Goal: Task Accomplishment & Management: Manage account settings

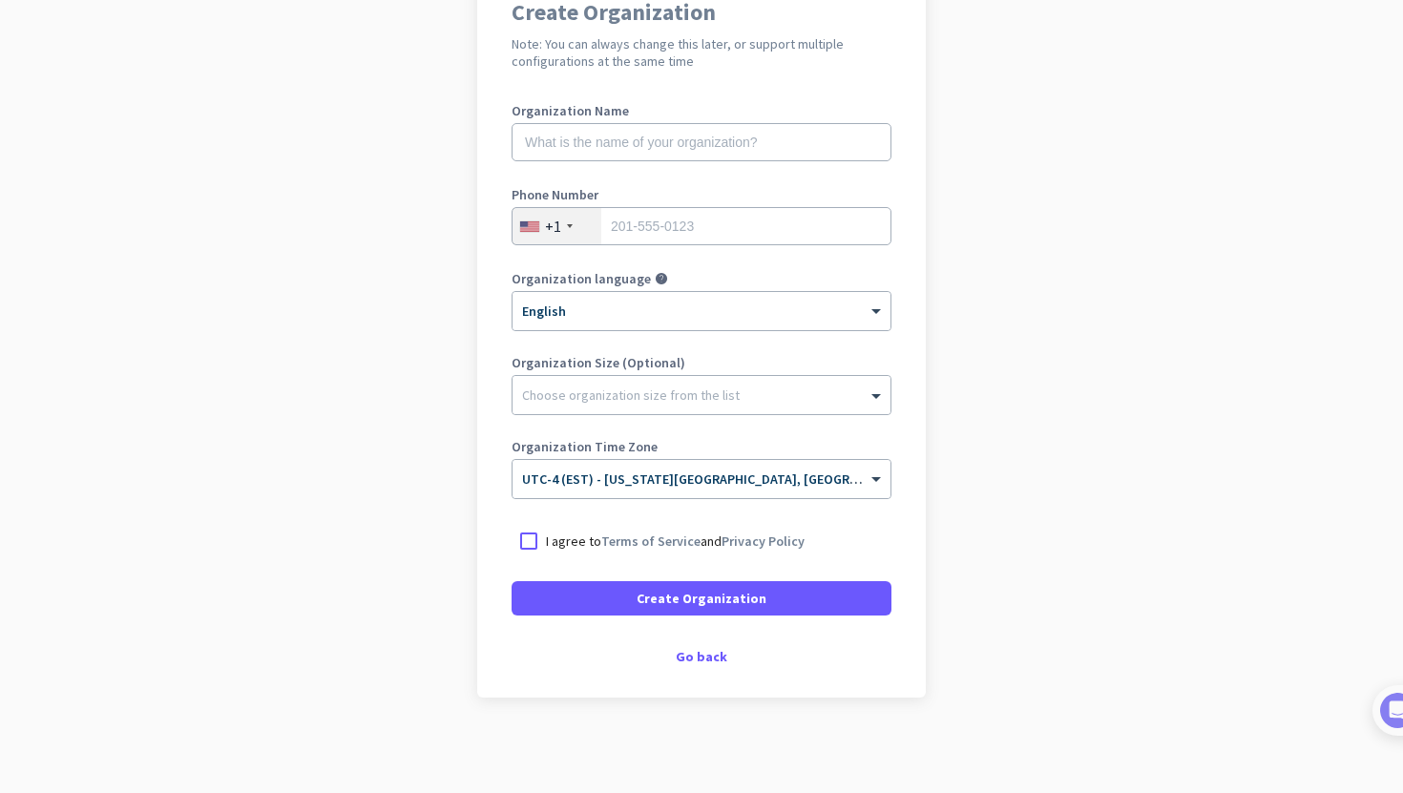
scroll to position [186, 0]
click at [530, 542] on div at bounding box center [528, 543] width 34 height 34
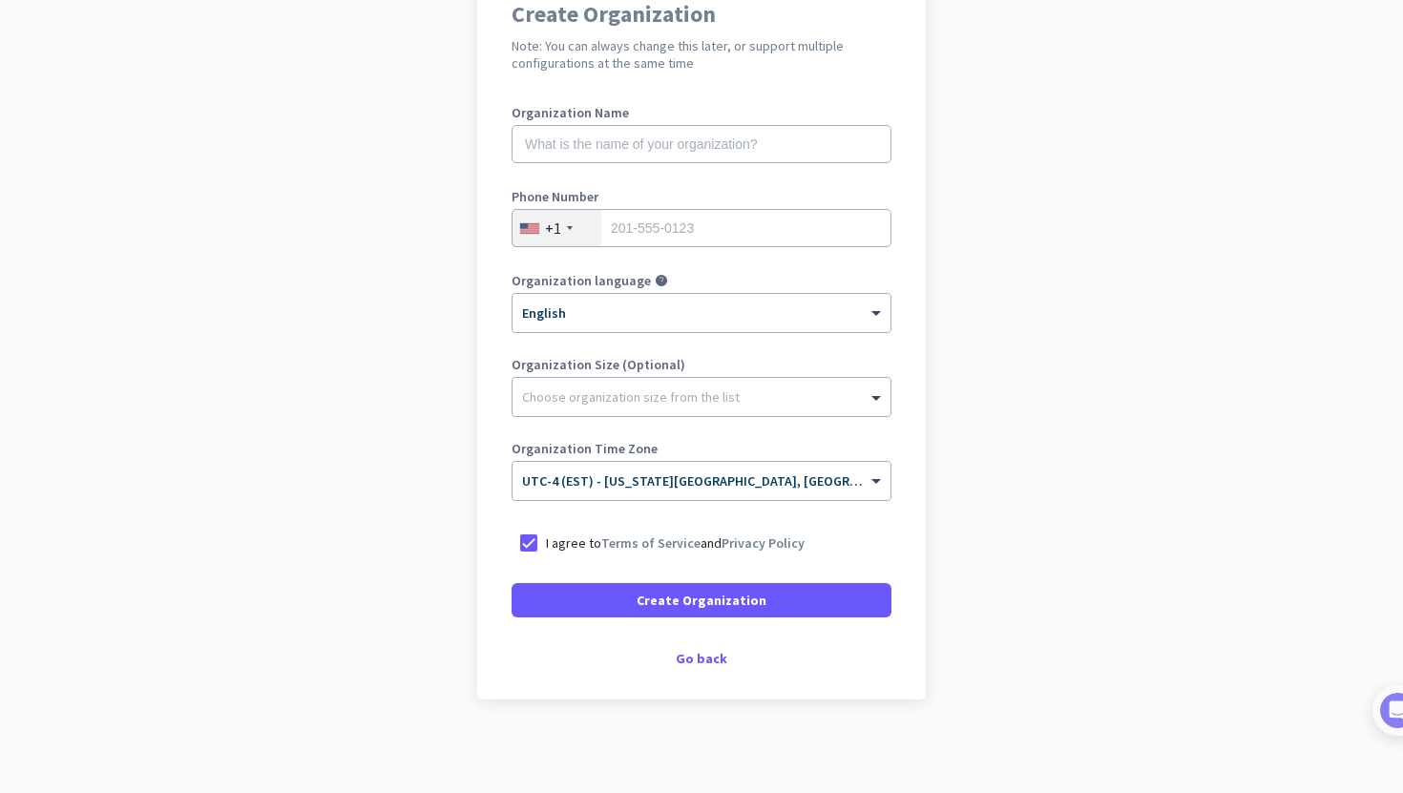
click at [596, 165] on div "Organization Name" at bounding box center [701, 144] width 380 height 76
click at [609, 128] on input "text" at bounding box center [701, 144] width 380 height 38
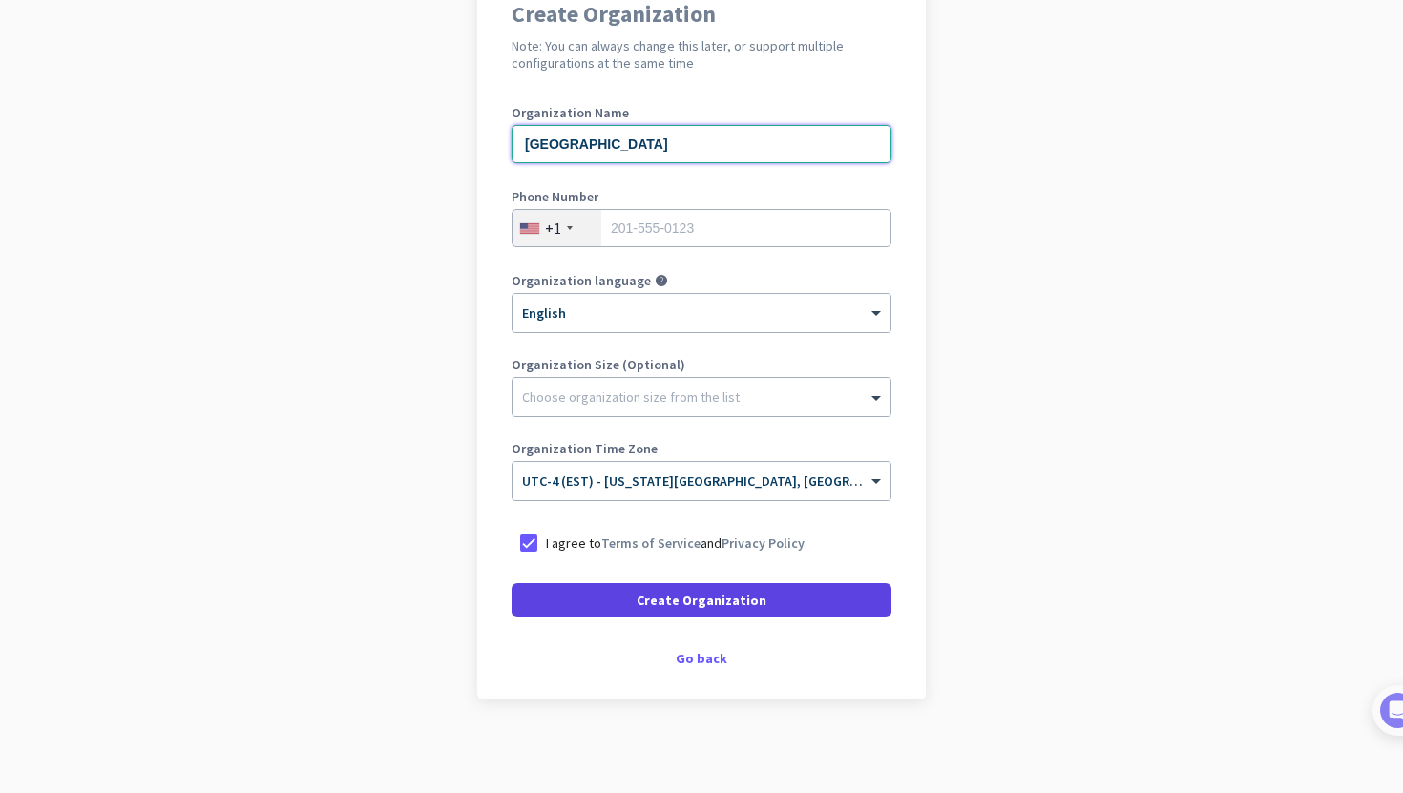
type input "[GEOGRAPHIC_DATA]"
click at [737, 603] on span "Create Organization" at bounding box center [702, 600] width 130 height 19
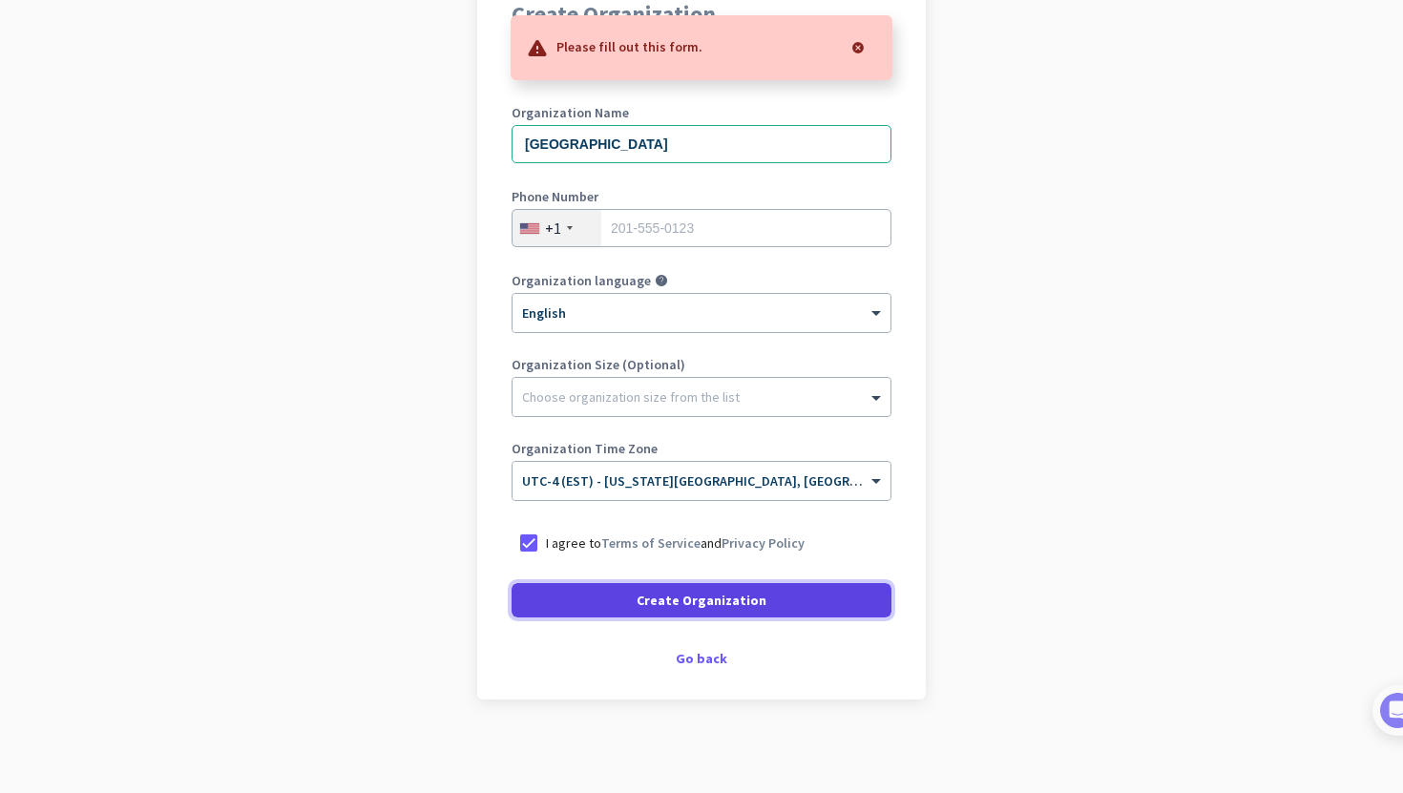
click at [737, 603] on span "Create Organization" at bounding box center [702, 600] width 130 height 19
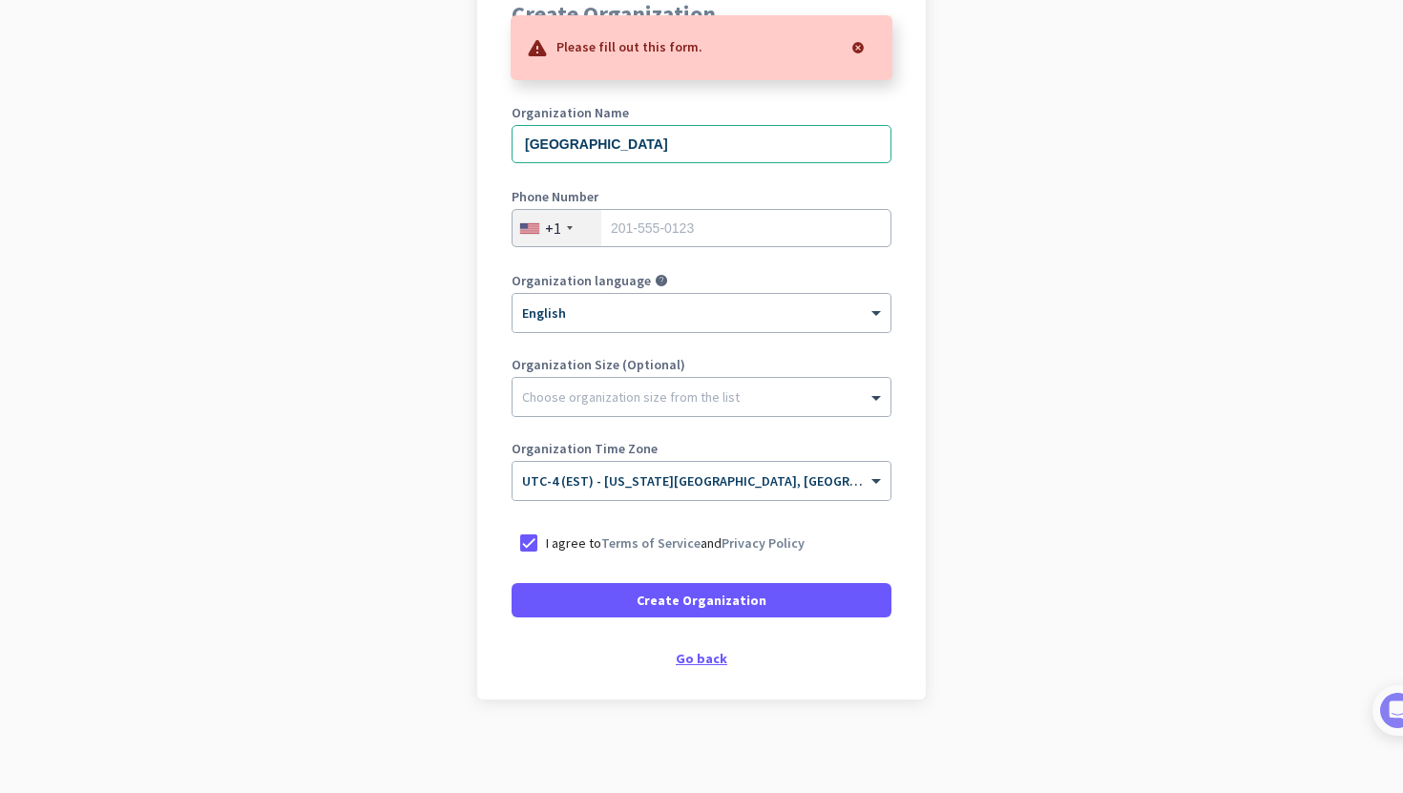
click at [702, 654] on div "Go back" at bounding box center [701, 658] width 380 height 13
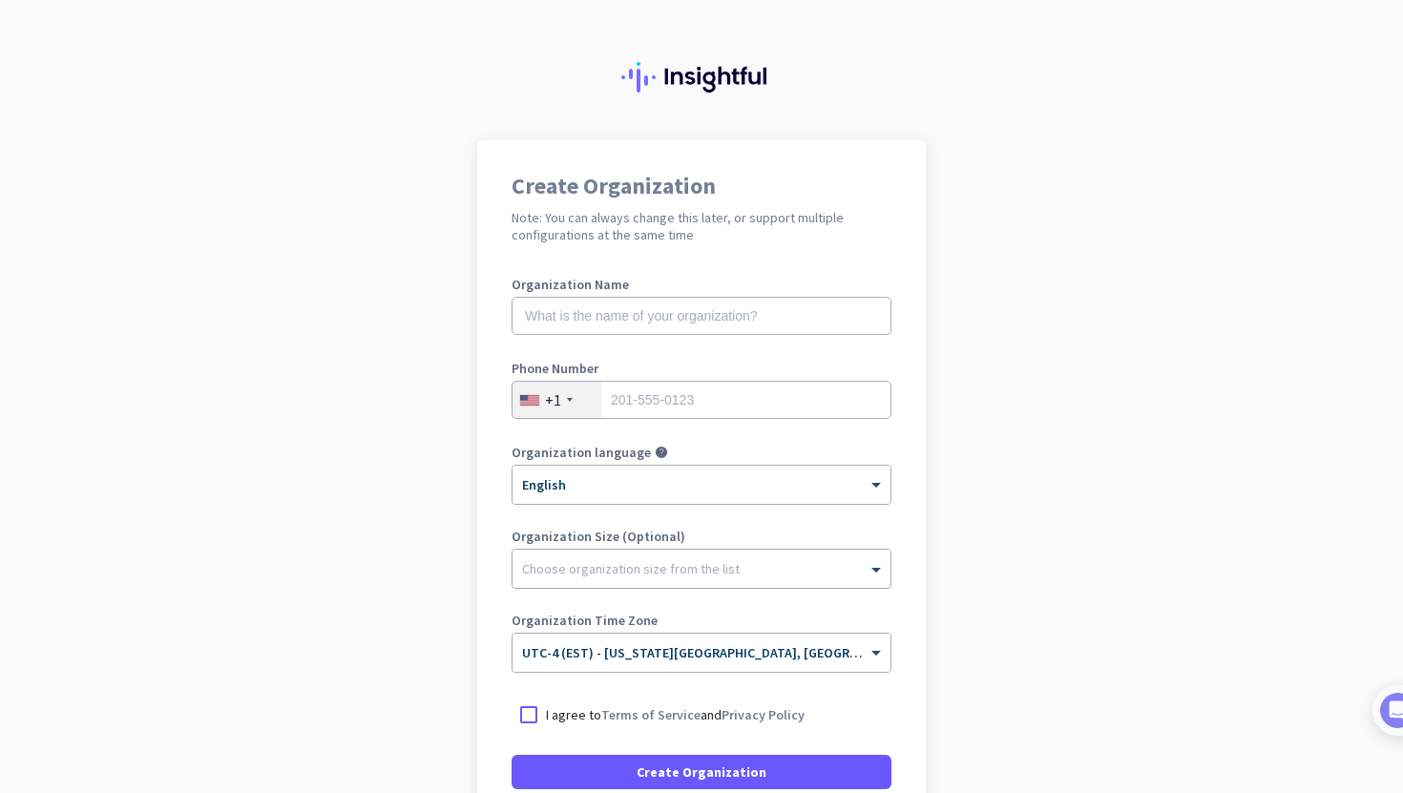
scroll to position [188, 0]
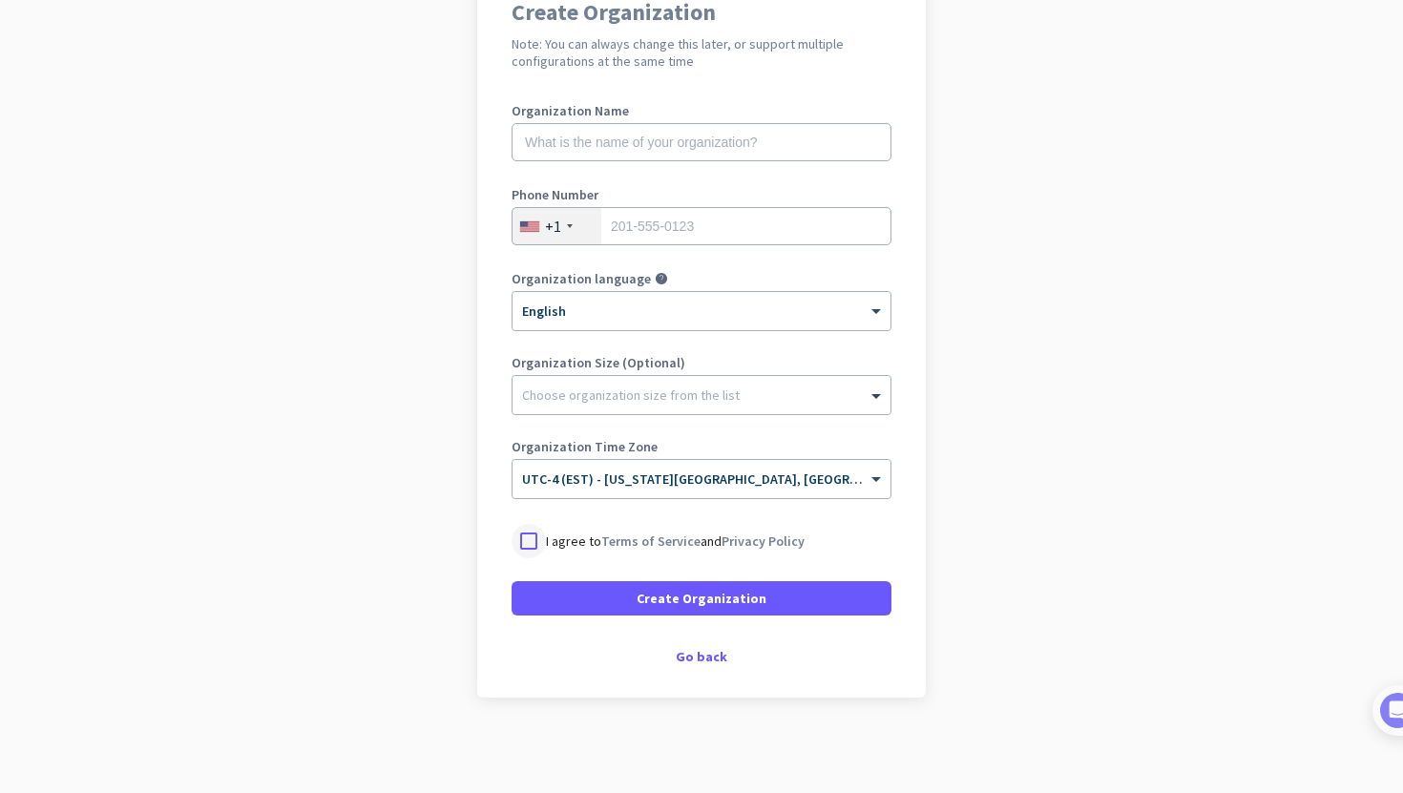
click at [532, 539] on div at bounding box center [528, 541] width 34 height 34
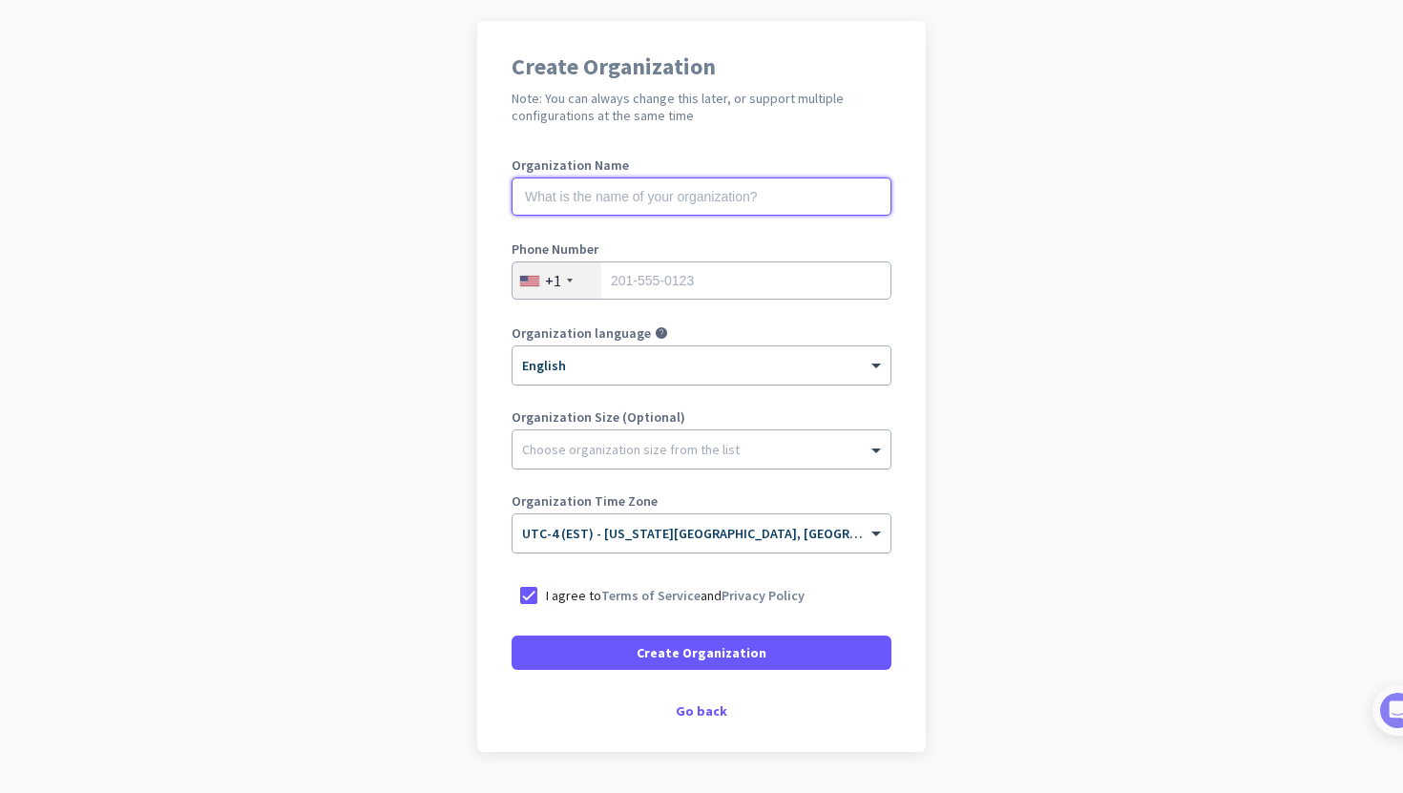
click at [611, 198] on input "text" at bounding box center [701, 196] width 380 height 38
type input "[GEOGRAPHIC_DATA]"
click at [699, 291] on input "tel" at bounding box center [701, 280] width 380 height 38
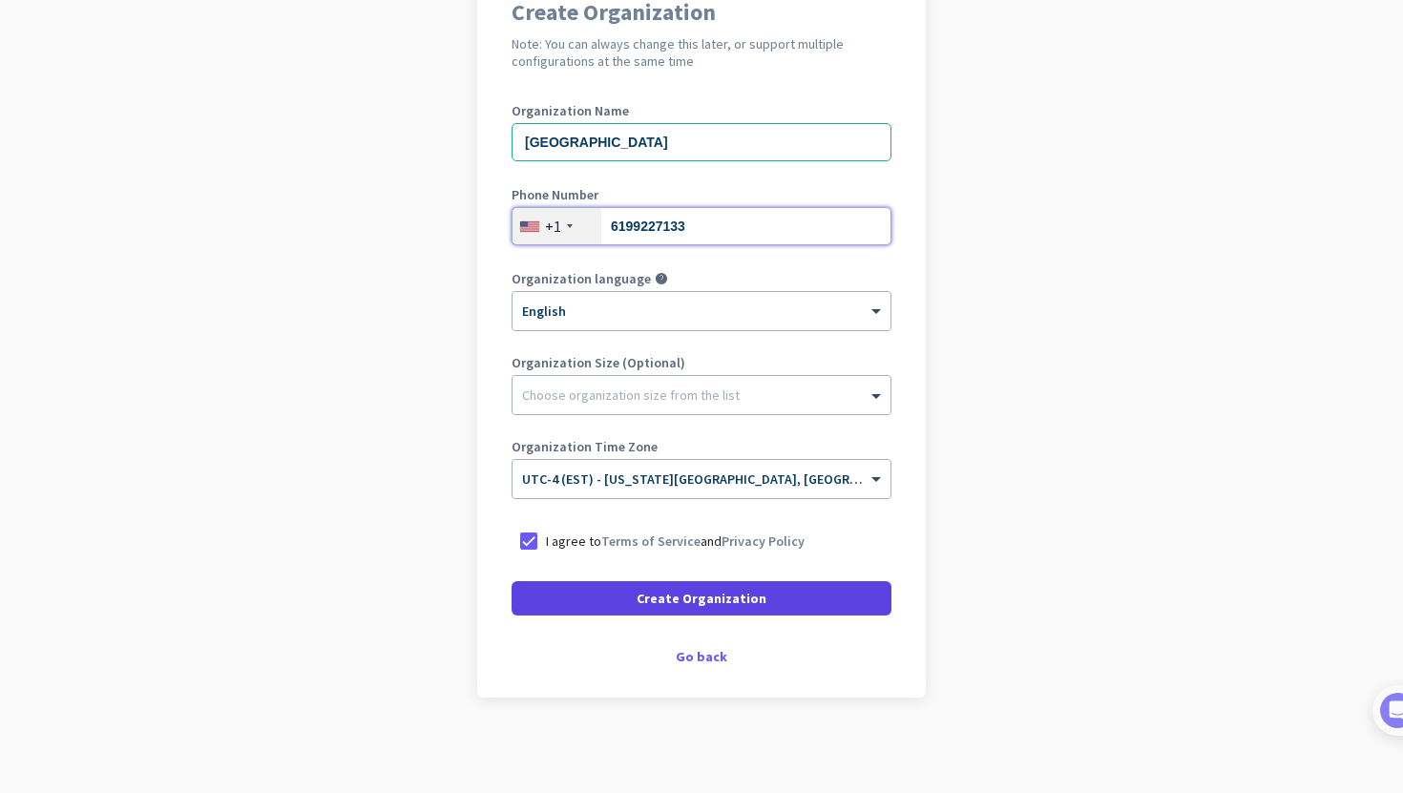
type input "6199227133"
click at [619, 608] on span at bounding box center [701, 598] width 380 height 46
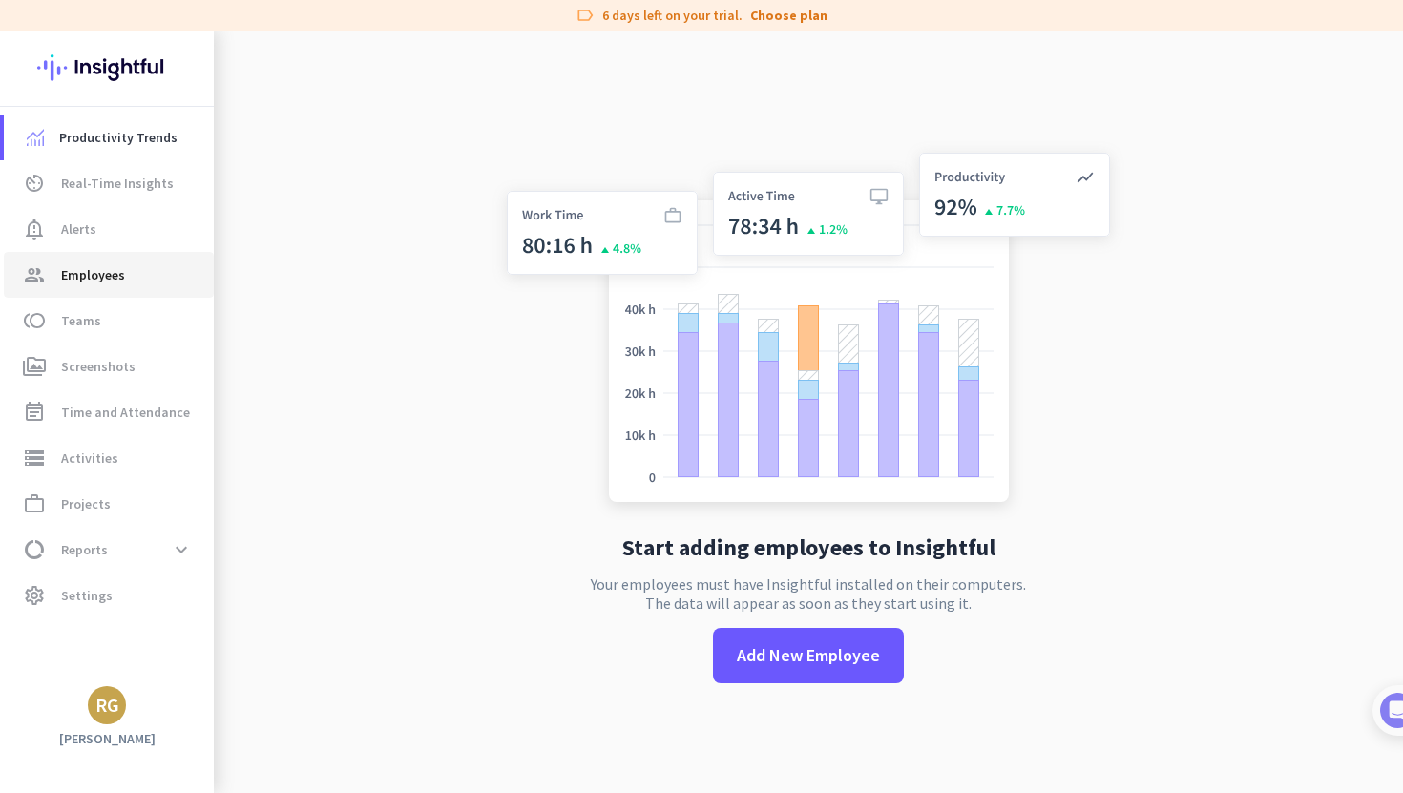
click at [106, 278] on span "Employees" at bounding box center [93, 274] width 64 height 23
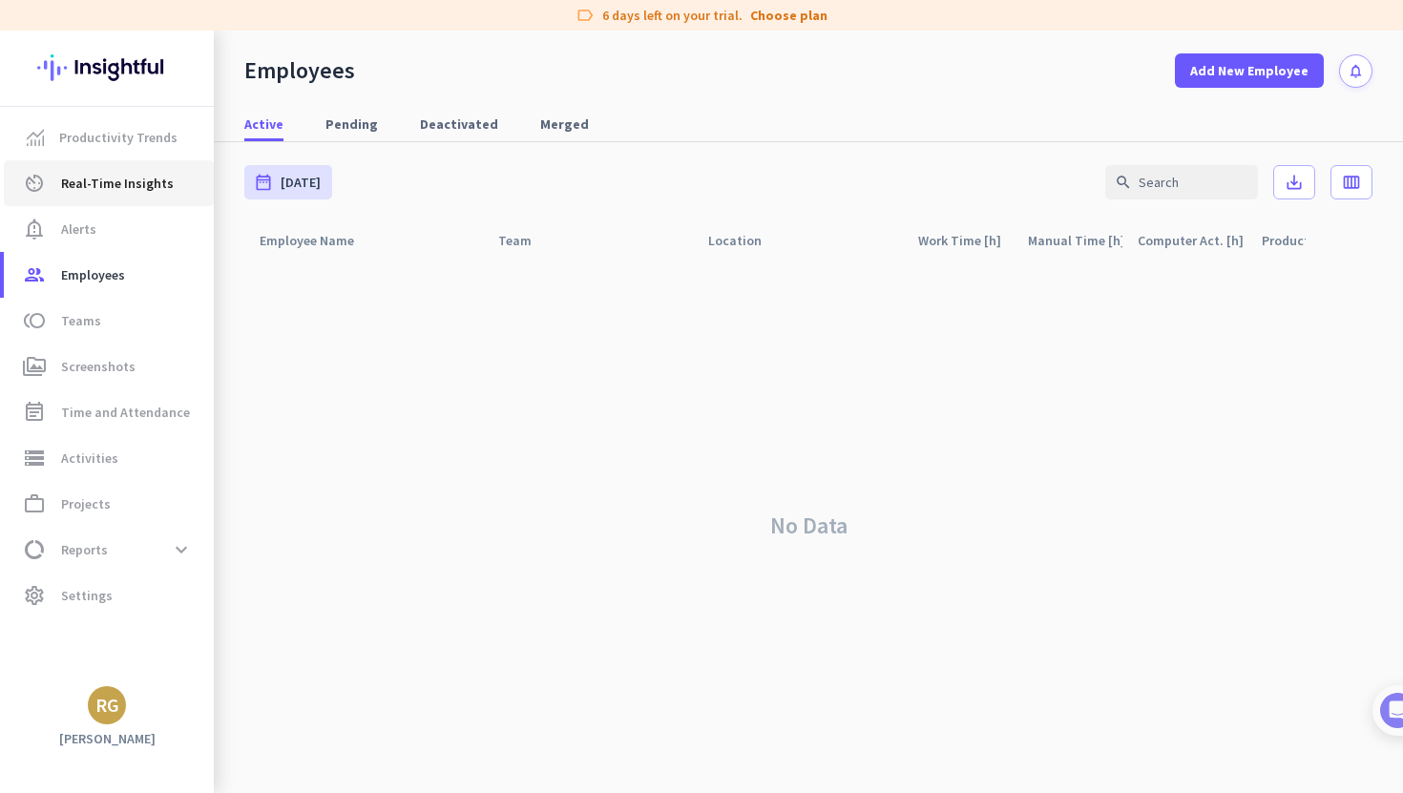
click at [129, 194] on span "Real-Time Insights" at bounding box center [117, 183] width 113 height 23
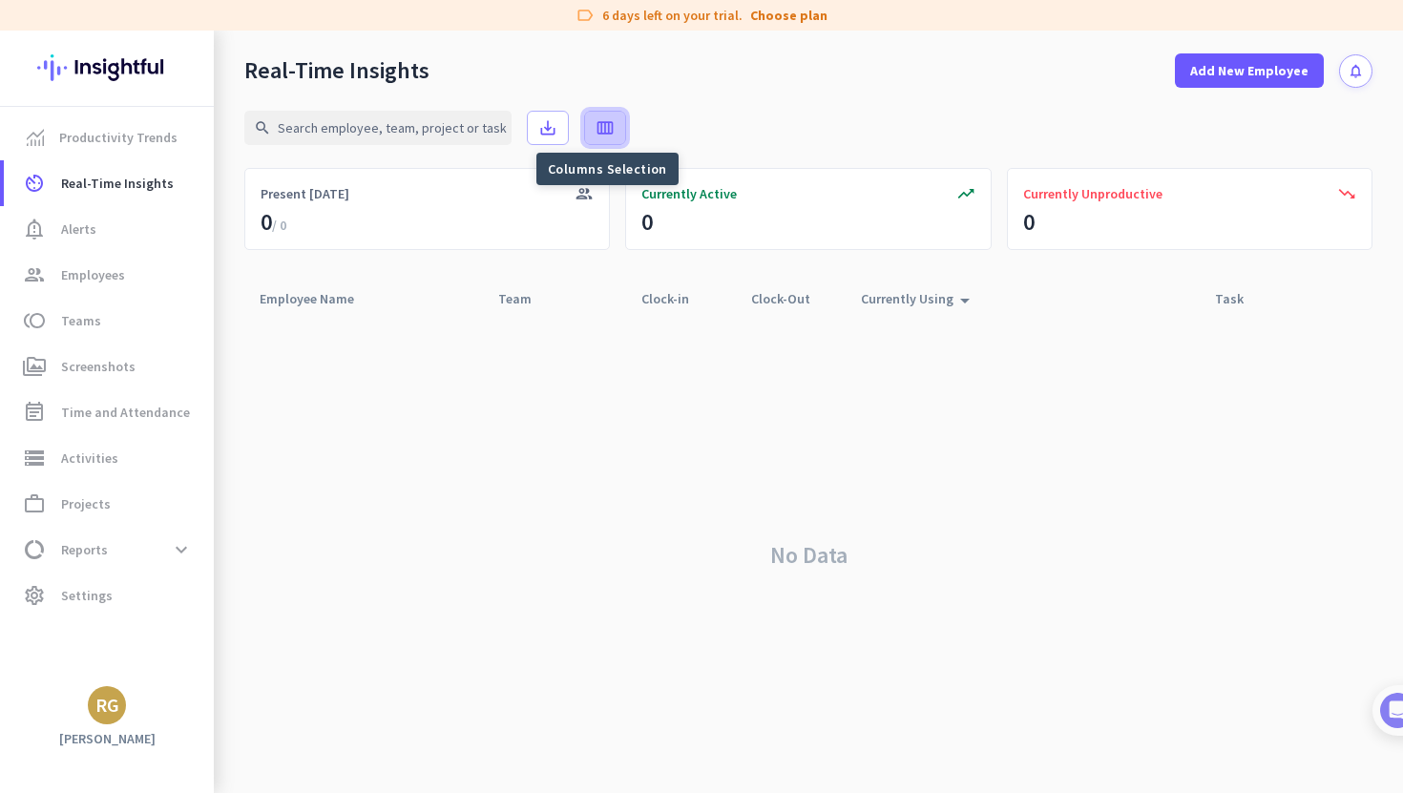
click at [611, 142] on span at bounding box center [605, 128] width 40 height 46
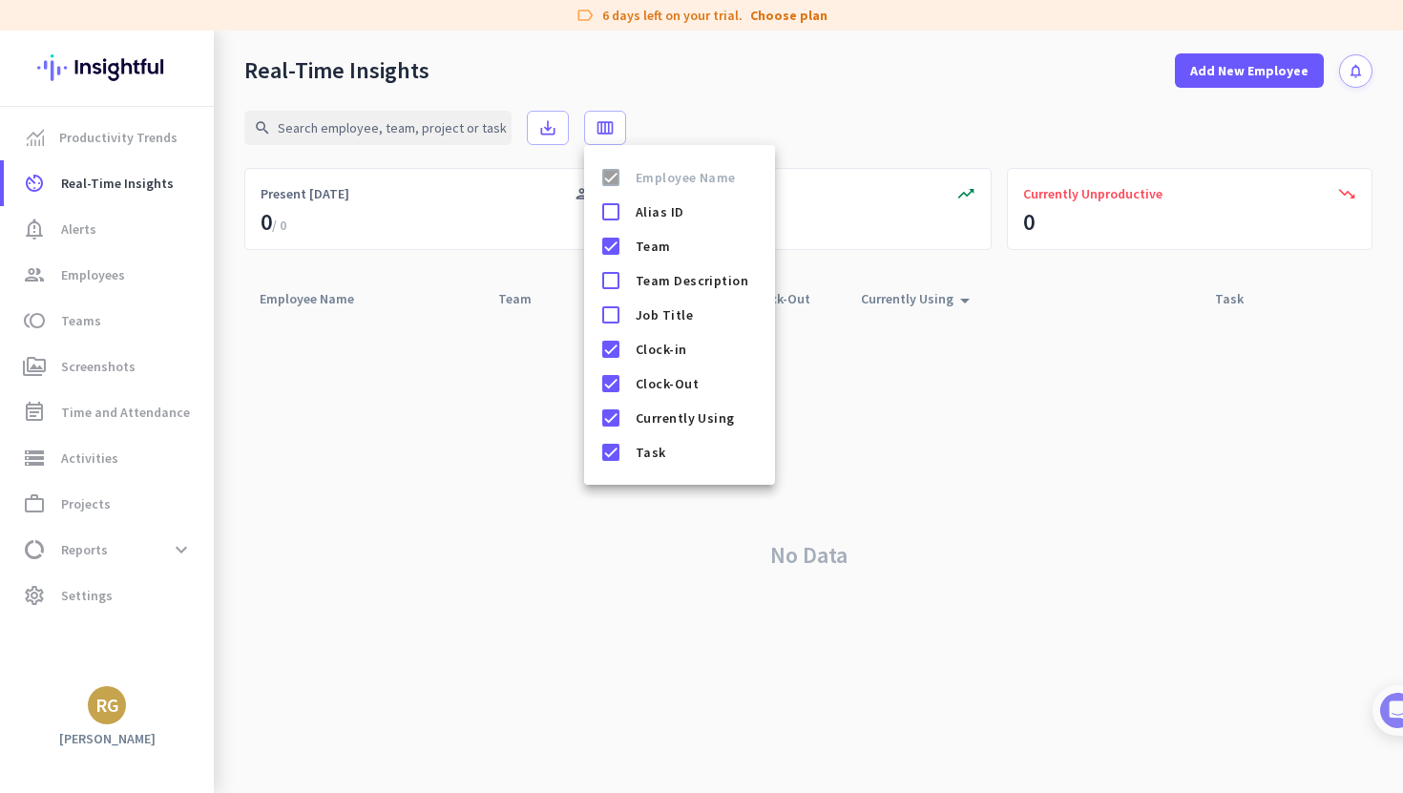
click at [692, 127] on div at bounding box center [701, 396] width 1403 height 793
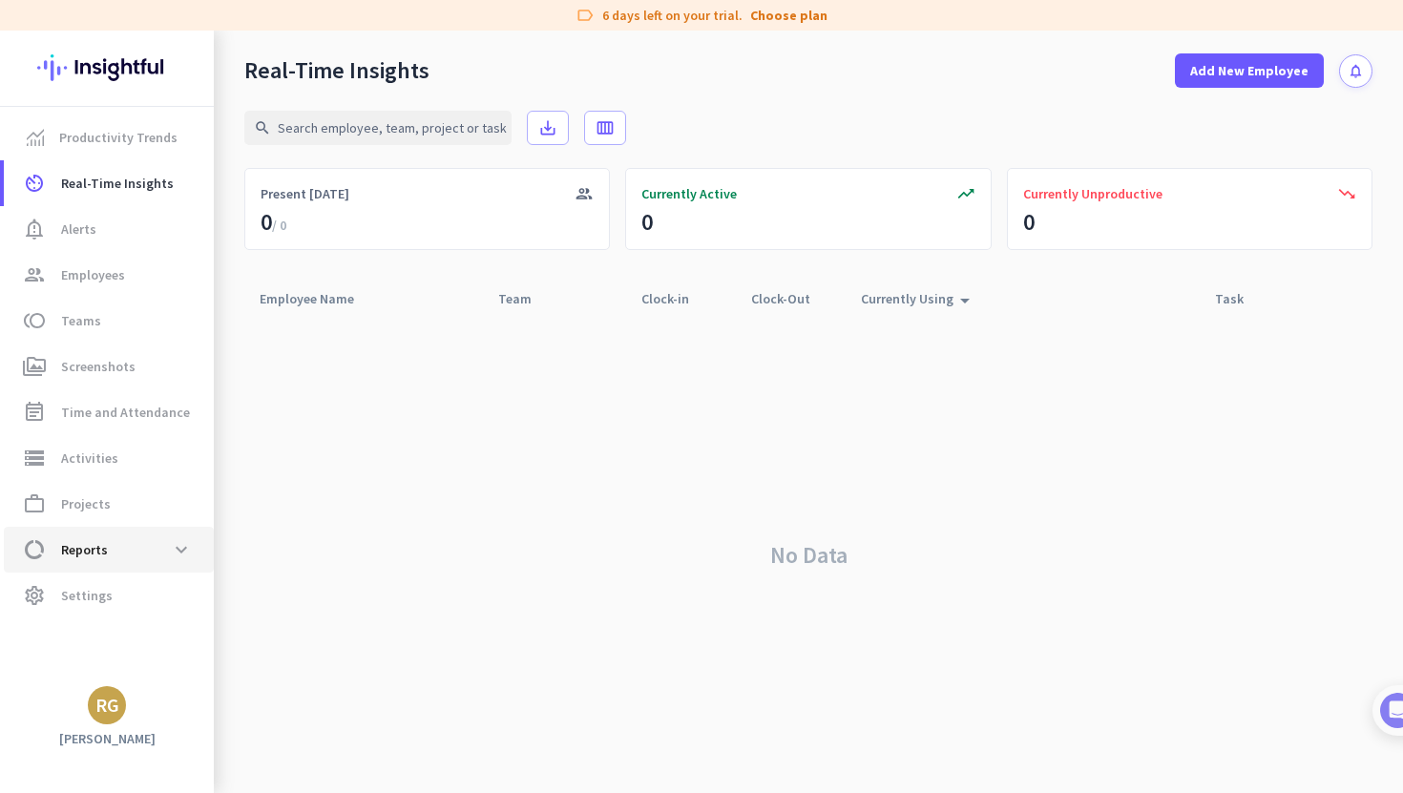
click at [94, 544] on span "Reports" at bounding box center [84, 549] width 47 height 23
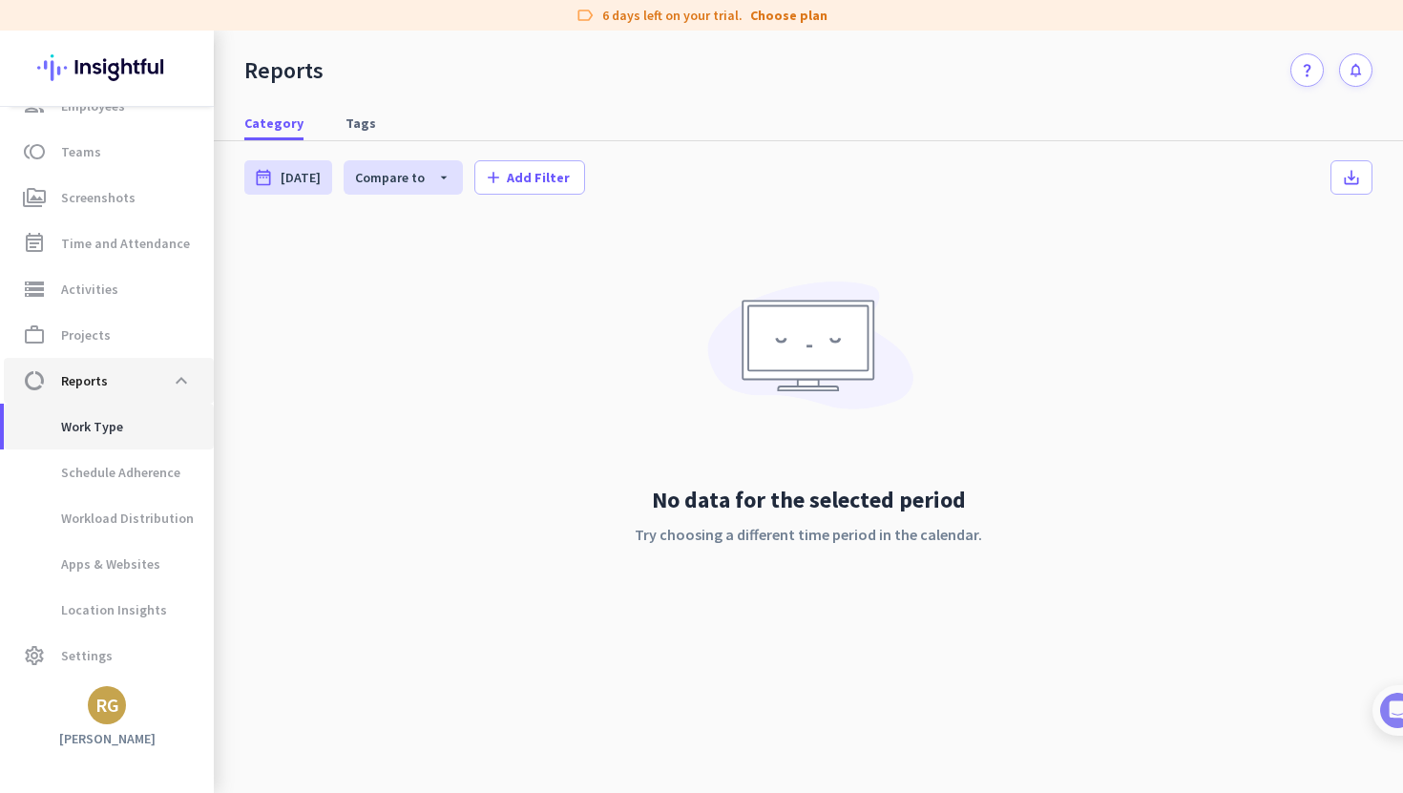
scroll to position [166, 0]
click at [94, 434] on span "Work Type" at bounding box center [71, 430] width 104 height 46
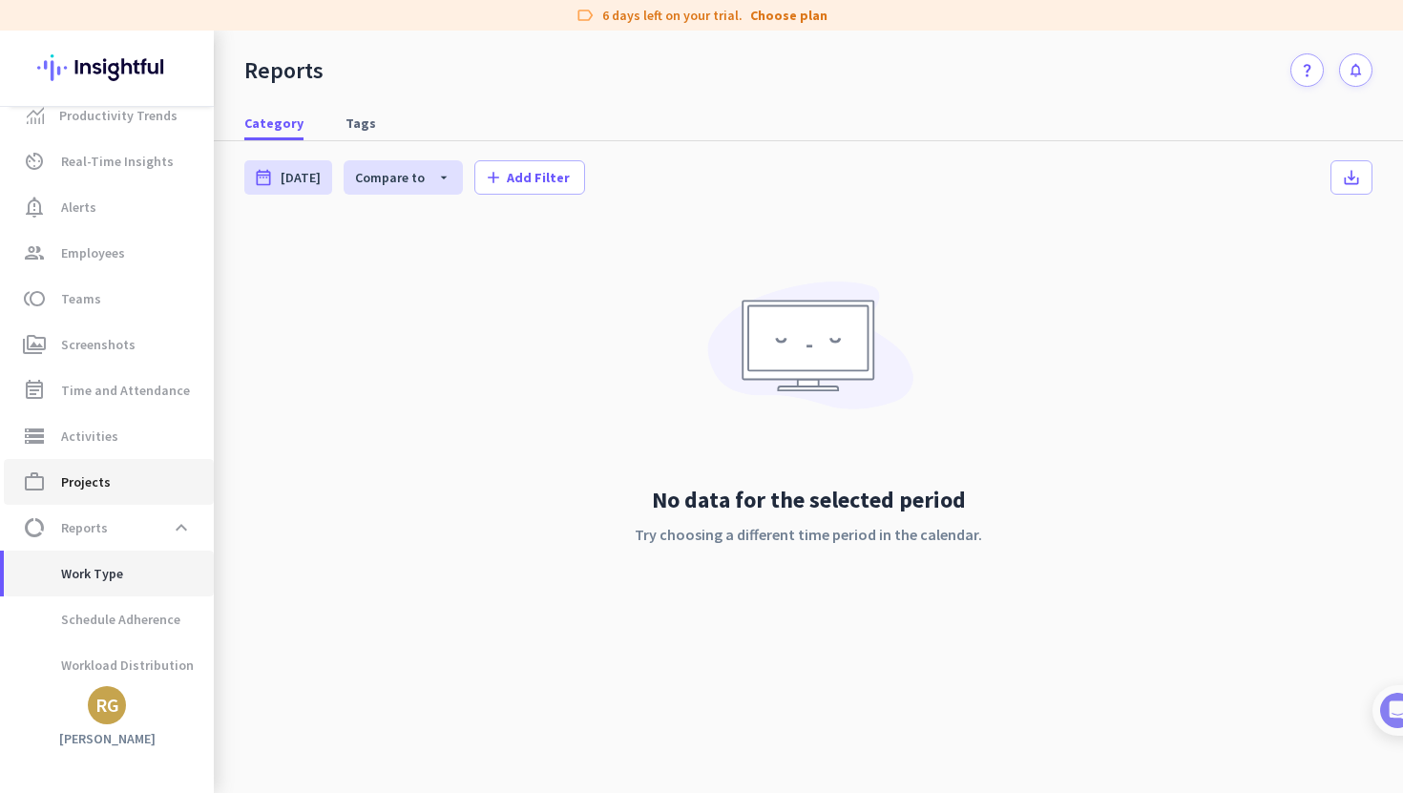
scroll to position [0, 0]
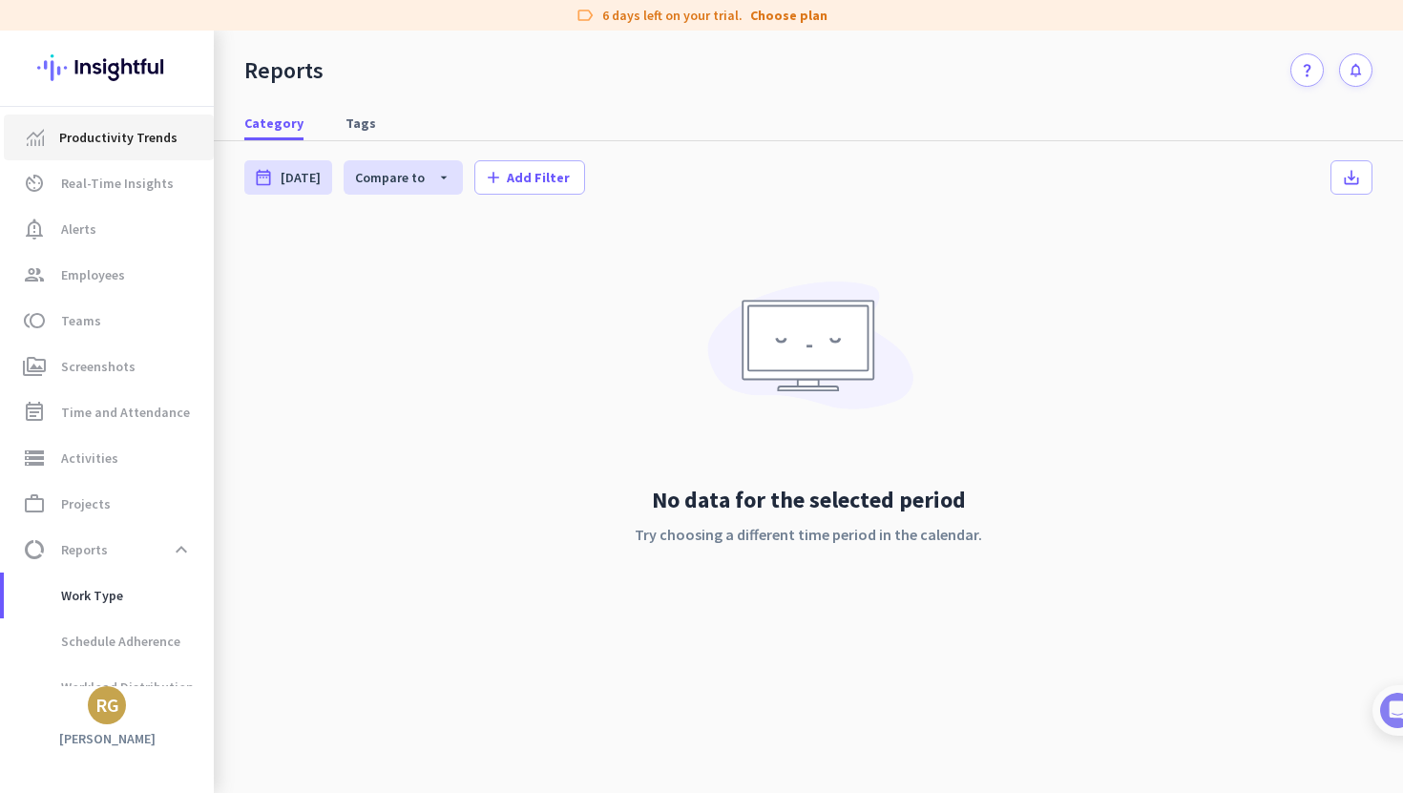
click at [114, 153] on link "Productivity Trends" at bounding box center [109, 138] width 210 height 46
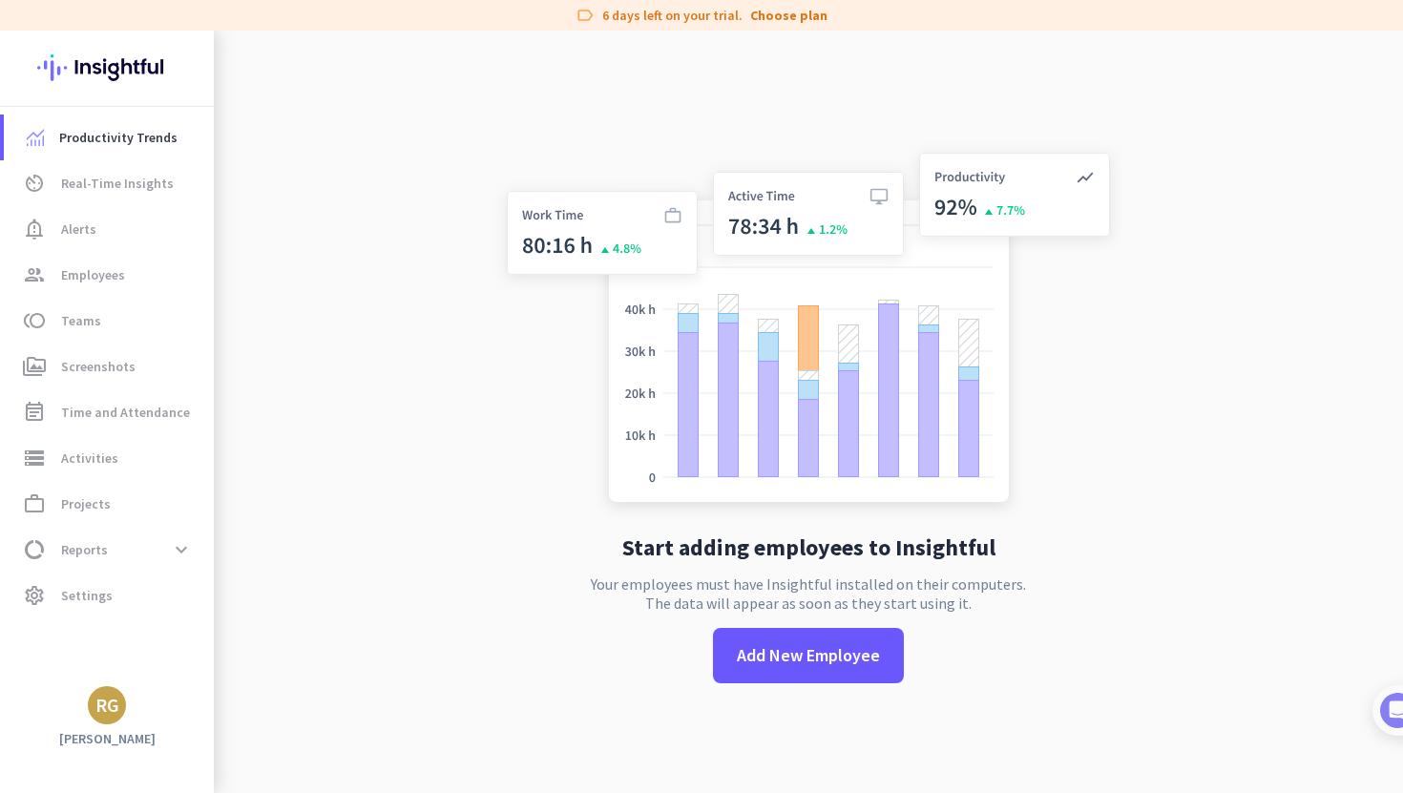
click at [685, 395] on img at bounding box center [808, 331] width 632 height 380
click at [113, 703] on div "RG" at bounding box center [107, 705] width 24 height 19
click at [299, 610] on h3 "[GEOGRAPHIC_DATA]" at bounding box center [358, 605] width 138 height 15
click at [81, 264] on span "Employees" at bounding box center [93, 274] width 64 height 23
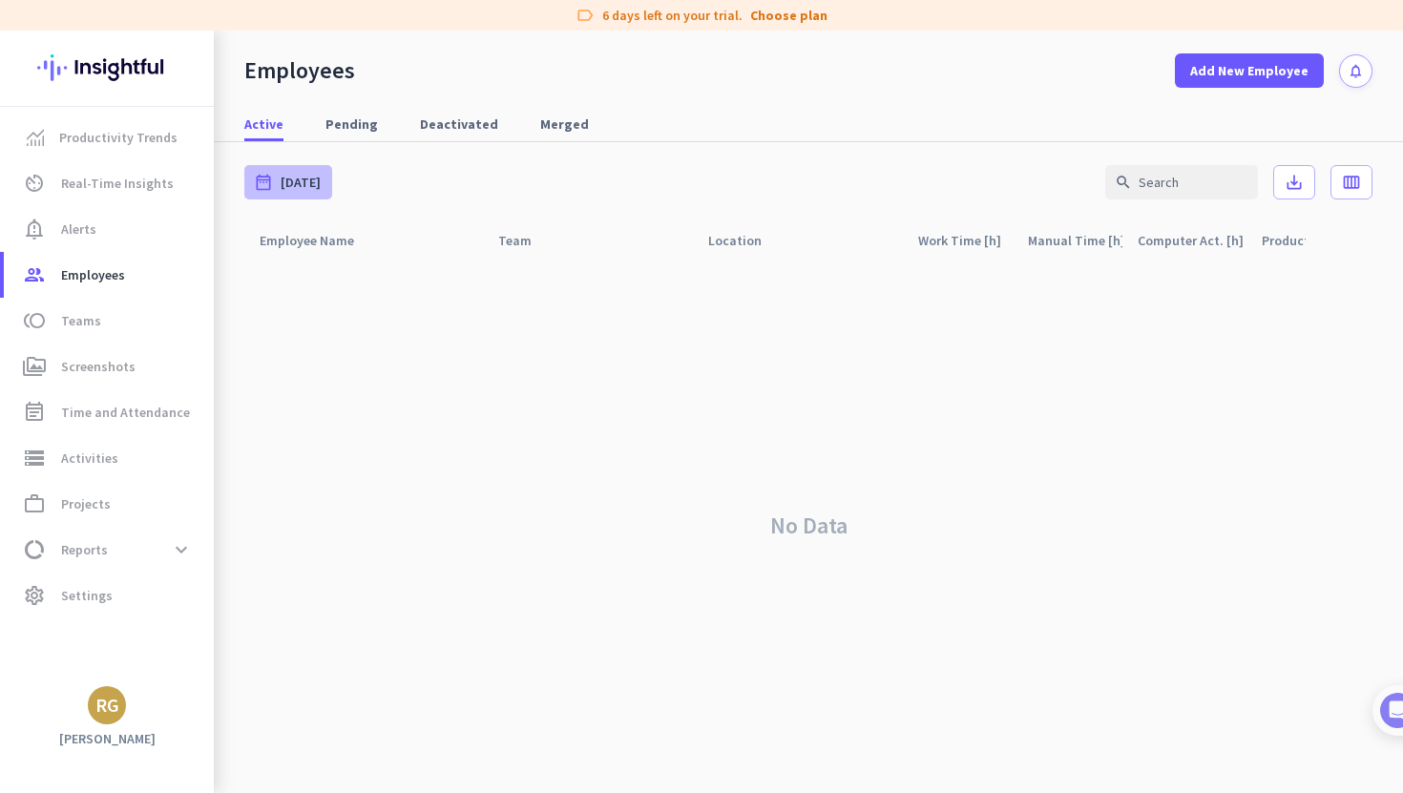
click at [291, 180] on span "Today" at bounding box center [301, 182] width 40 height 19
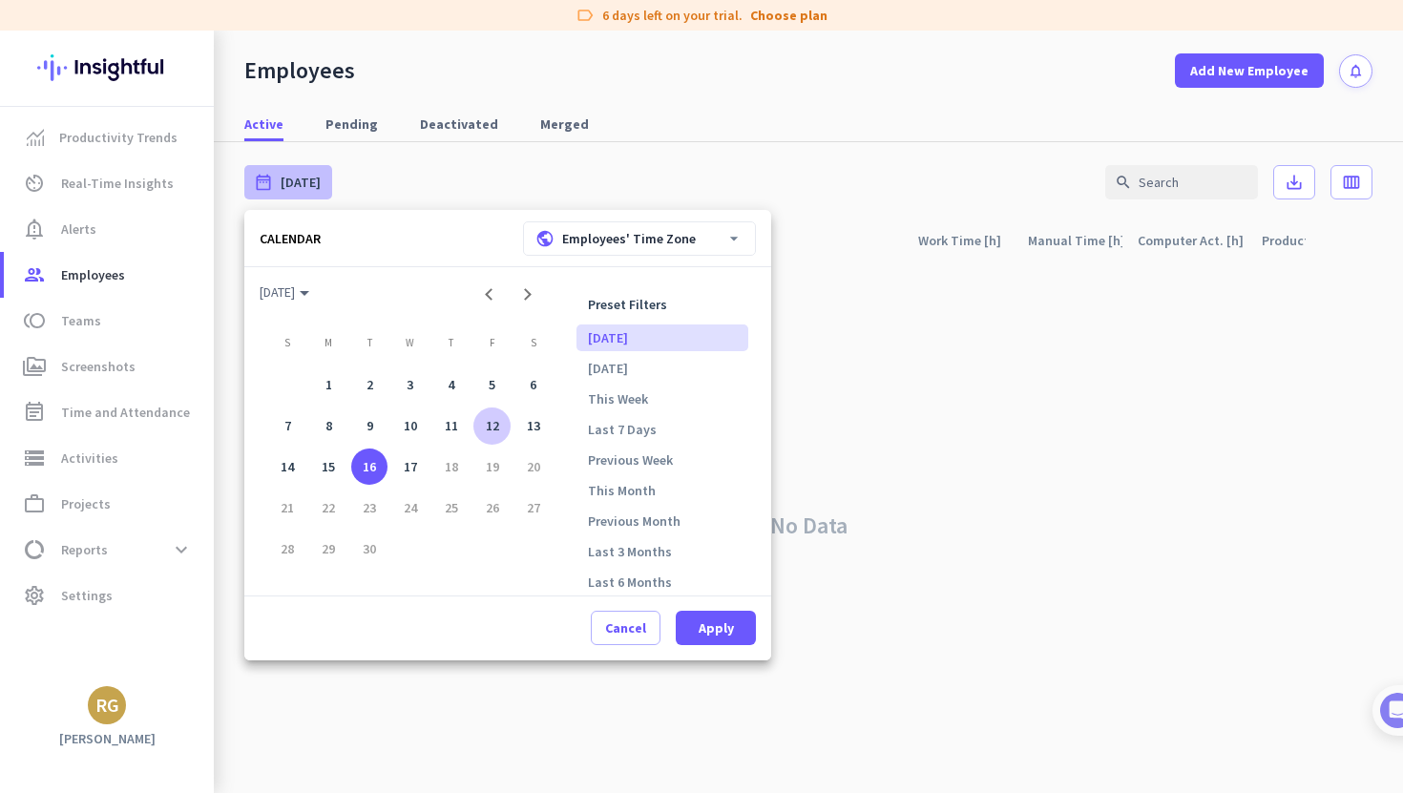
click at [491, 432] on div "12" at bounding box center [491, 425] width 37 height 37
click at [732, 633] on span at bounding box center [716, 628] width 80 height 46
type input "Fri, Sep 12 - Fri, Sep 12"
